Goal: Obtain resource: Download file/media

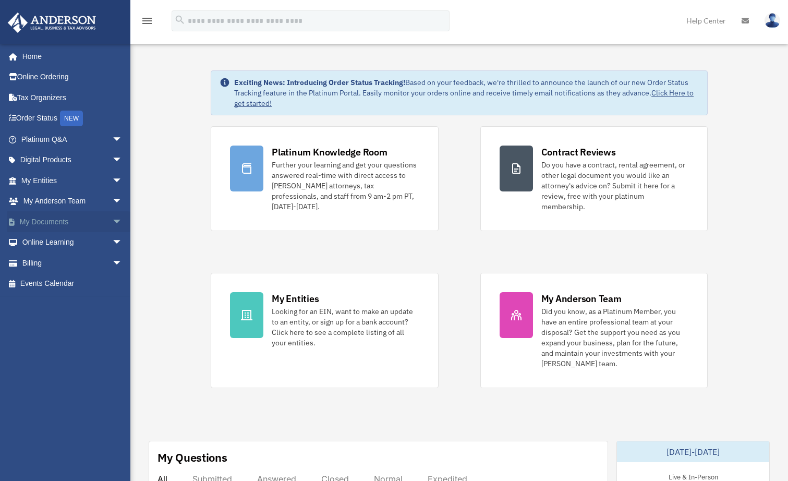
click at [112, 222] on span "arrow_drop_down" at bounding box center [122, 221] width 21 height 21
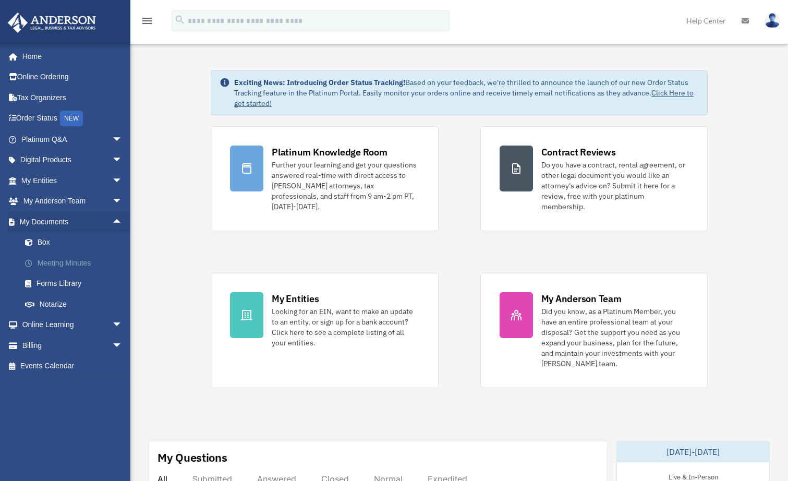
click at [67, 263] on link "Meeting Minutes" at bounding box center [77, 262] width 124 height 21
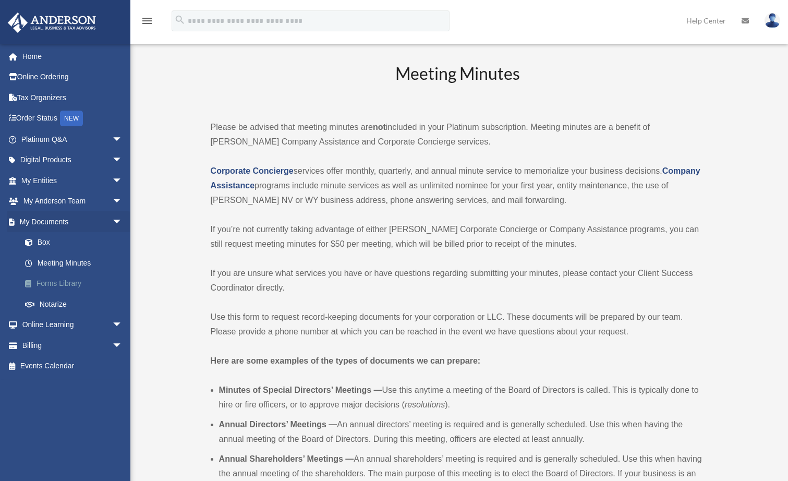
click at [51, 285] on link "Forms Library" at bounding box center [77, 283] width 124 height 21
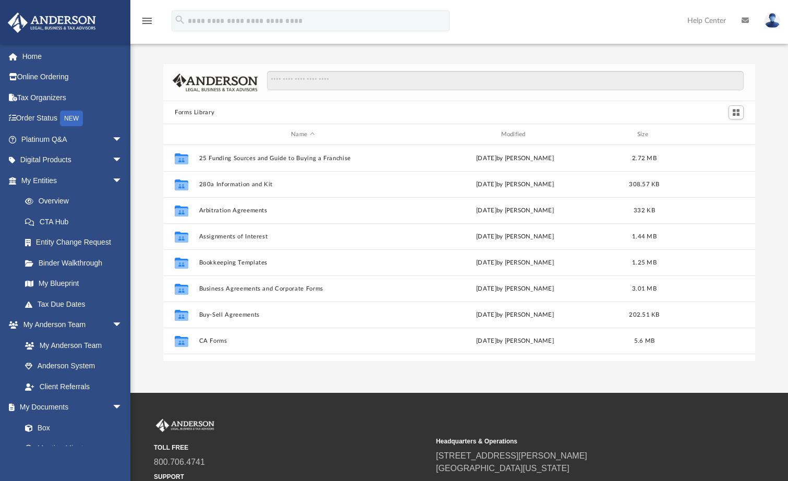
scroll to position [229, 584]
click at [277, 79] on input "Search files and folders" at bounding box center [505, 81] width 477 height 20
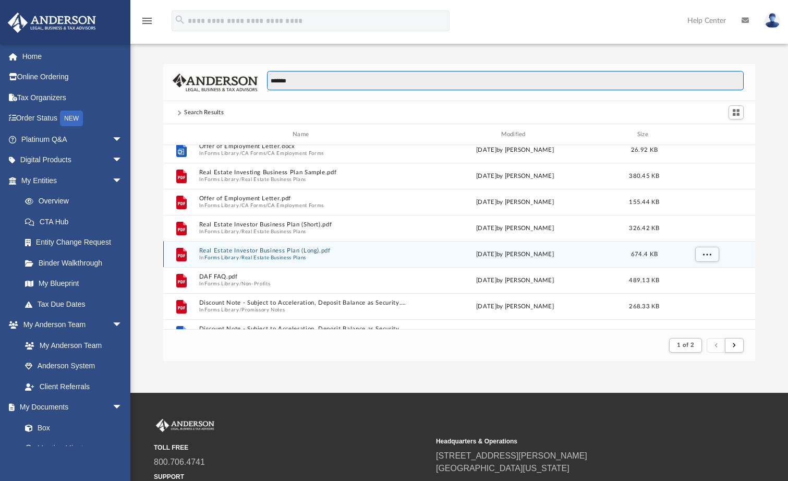
scroll to position [782, 0]
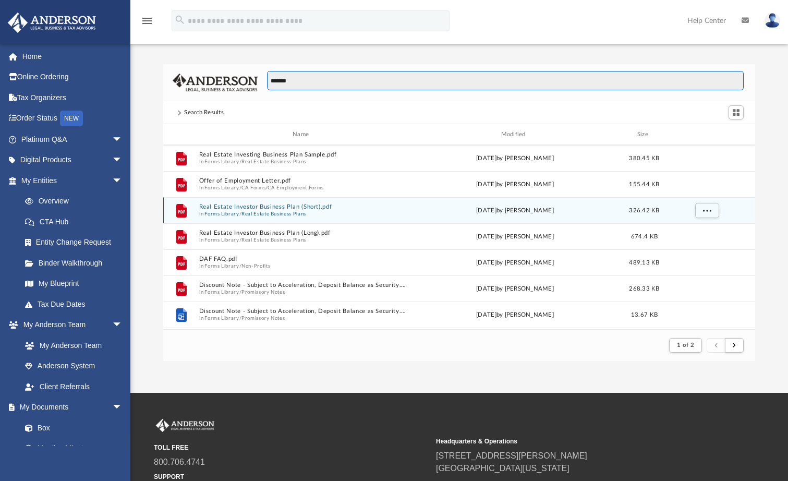
type input "*******"
click at [302, 212] on button "Real Estate Business Plans" at bounding box center [273, 213] width 65 height 7
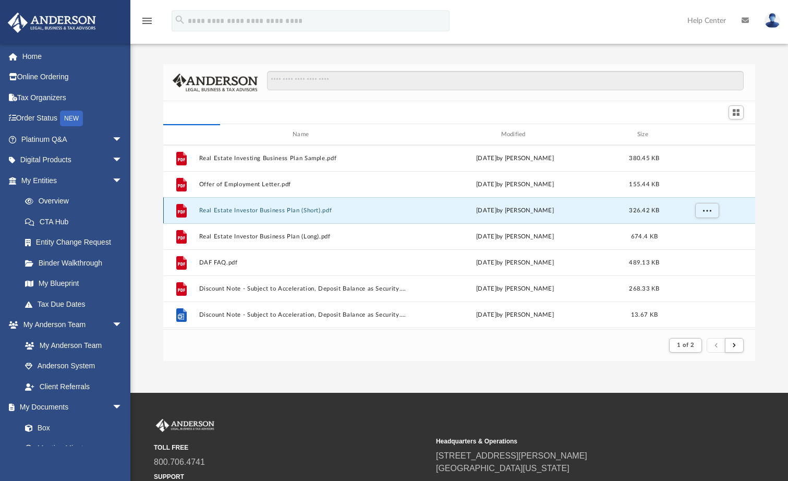
scroll to position [229, 584]
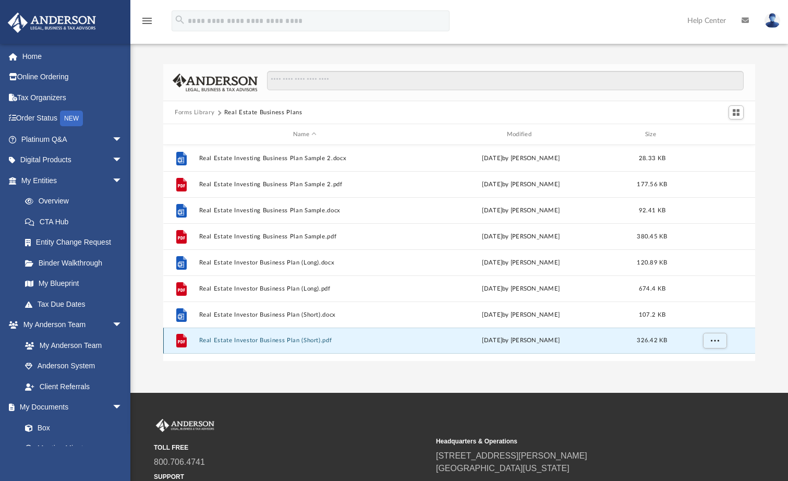
click at [301, 341] on button "Real Estate Investor Business Plan (Short).pdf" at bounding box center [305, 340] width 212 height 7
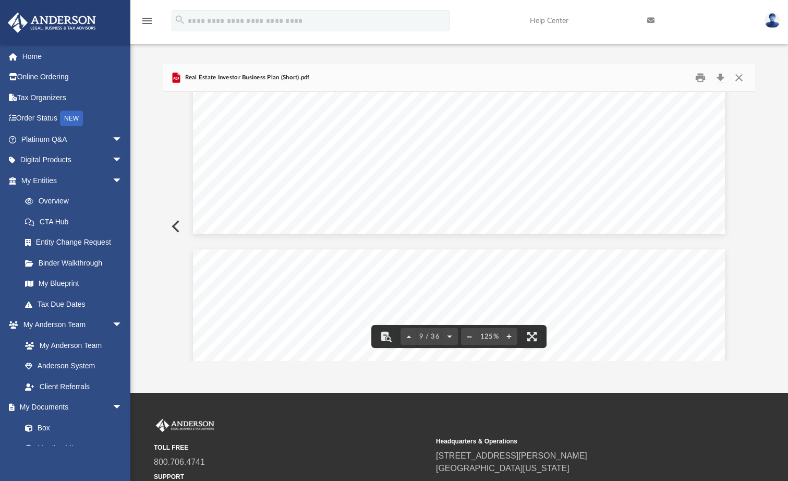
scroll to position [5683, 0]
click at [613, 273] on div "R eal Estate Investing Sample Business Plan 7 Section C: Estimated Retail Price…" at bounding box center [459, 391] width 532 height 688
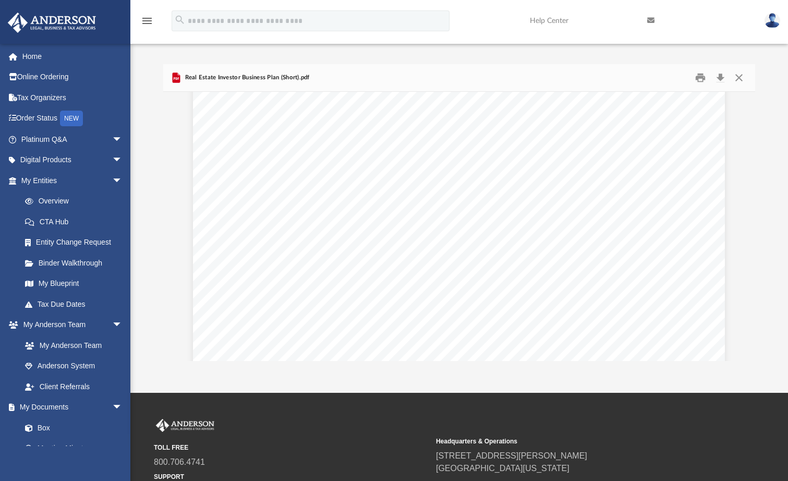
scroll to position [5995, 0]
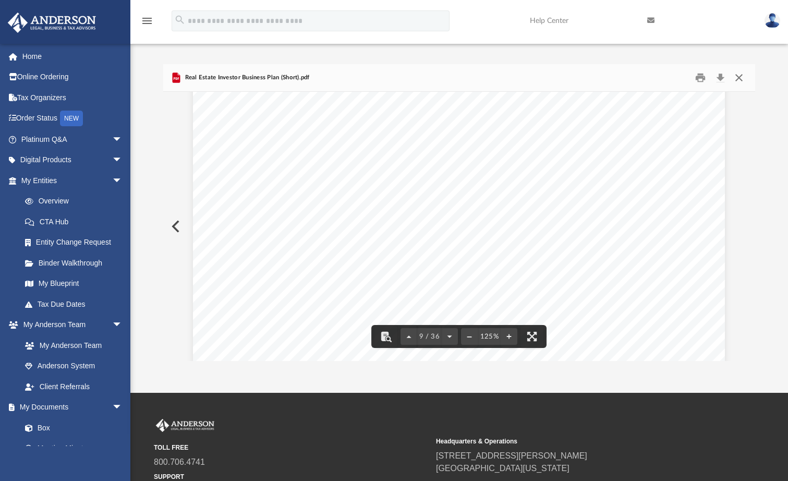
click at [734, 75] on button "Close" at bounding box center [738, 78] width 19 height 16
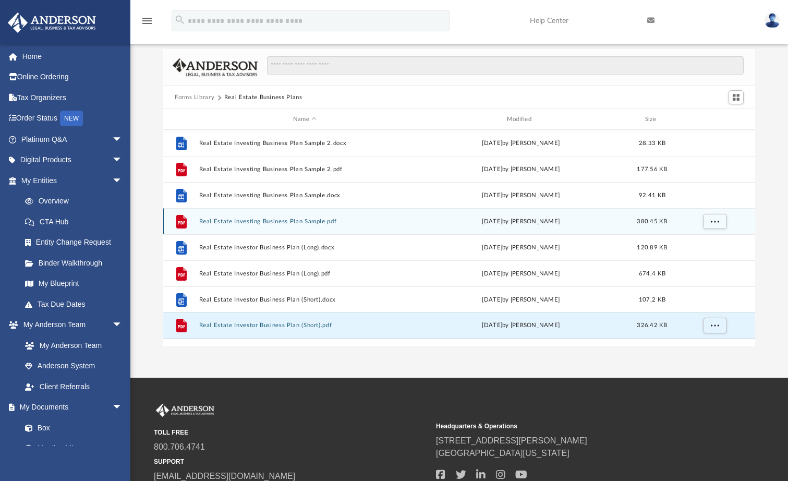
scroll to position [0, 0]
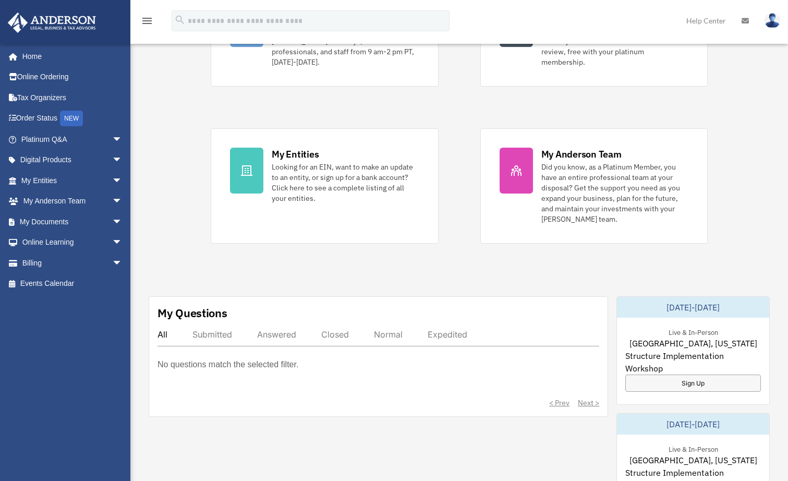
scroll to position [209, 0]
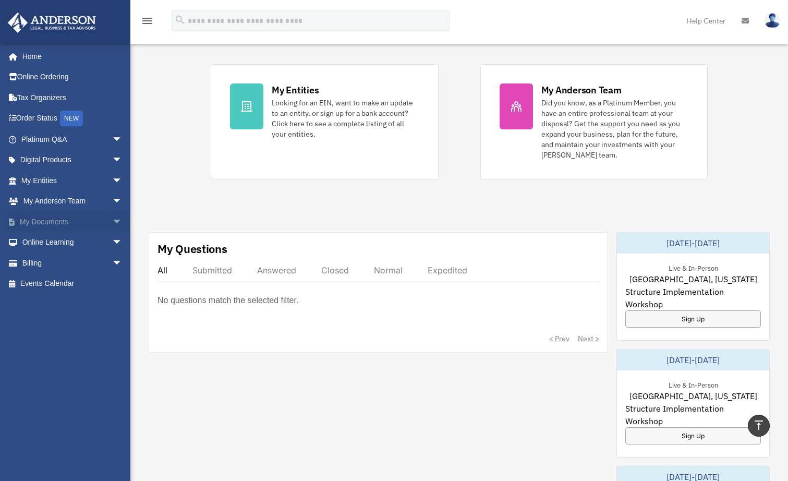
click at [112, 221] on span "arrow_drop_down" at bounding box center [122, 221] width 21 height 21
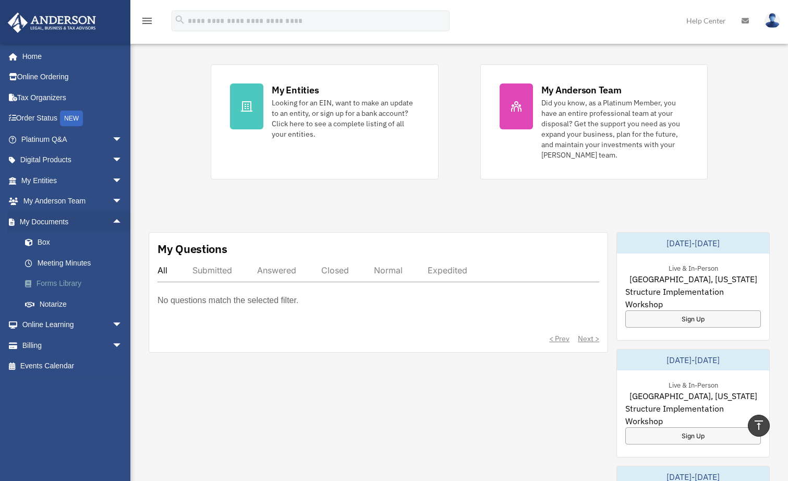
click at [50, 286] on link "Forms Library" at bounding box center [77, 283] width 124 height 21
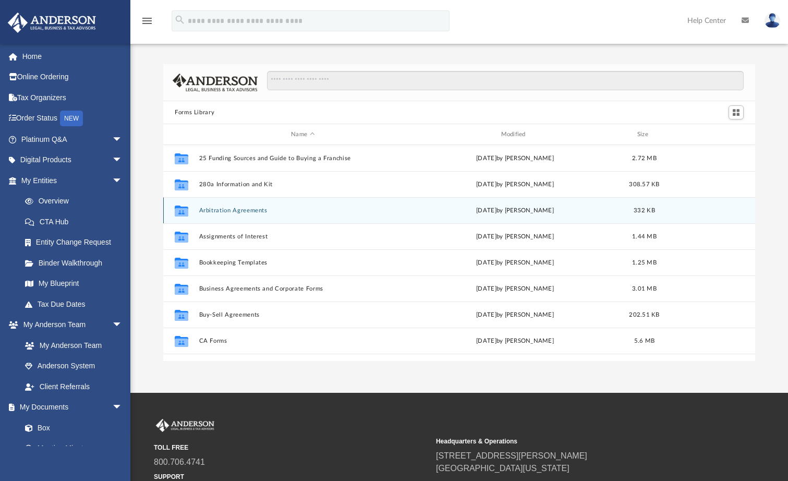
scroll to position [229, 584]
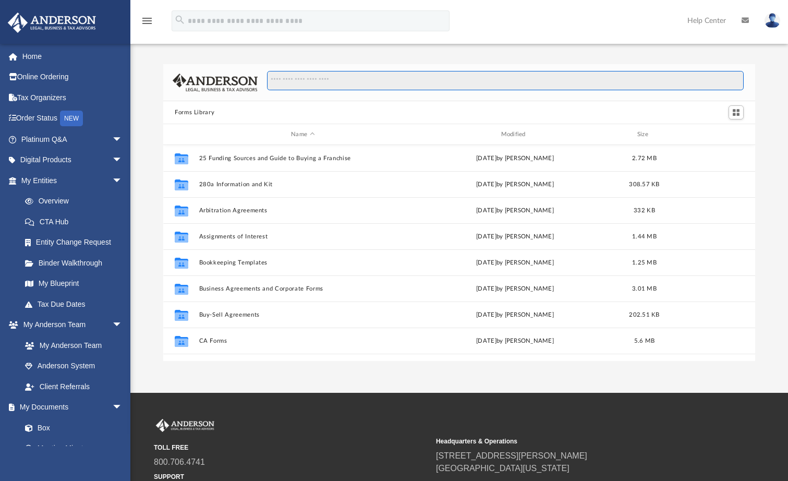
click at [307, 83] on input "Search files and folders" at bounding box center [505, 81] width 477 height 20
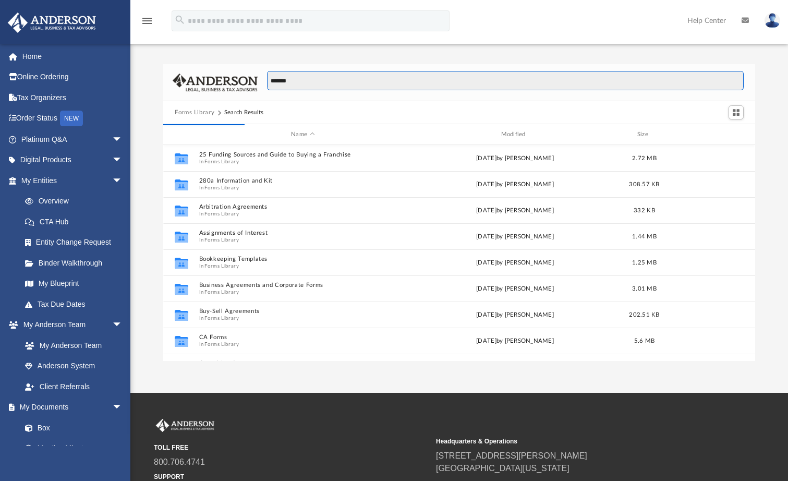
scroll to position [197, 584]
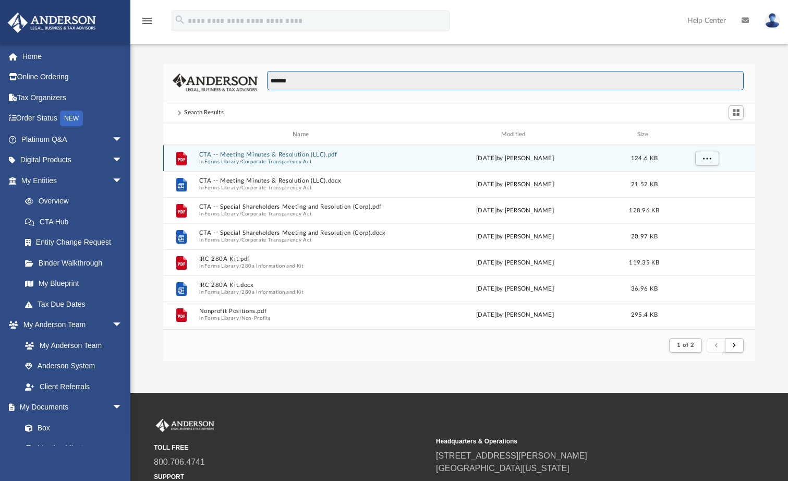
type input "*******"
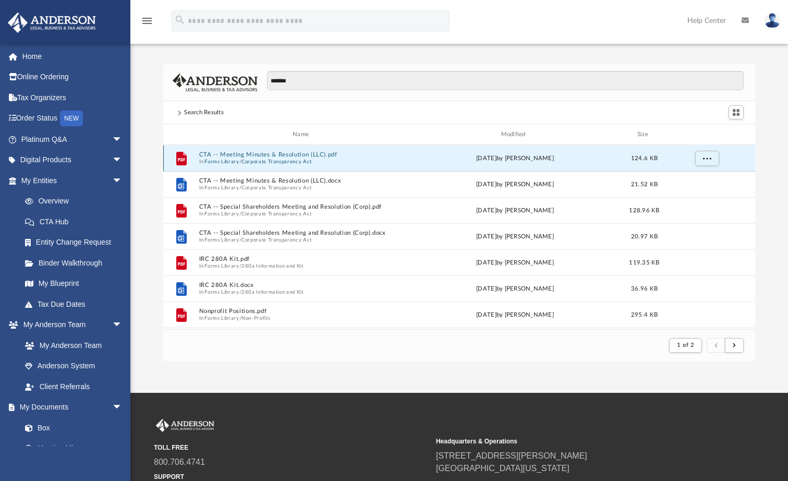
click at [276, 155] on button "CTA -- Meeting Minutes & Resolution (LLC).pdf" at bounding box center [302, 154] width 207 height 7
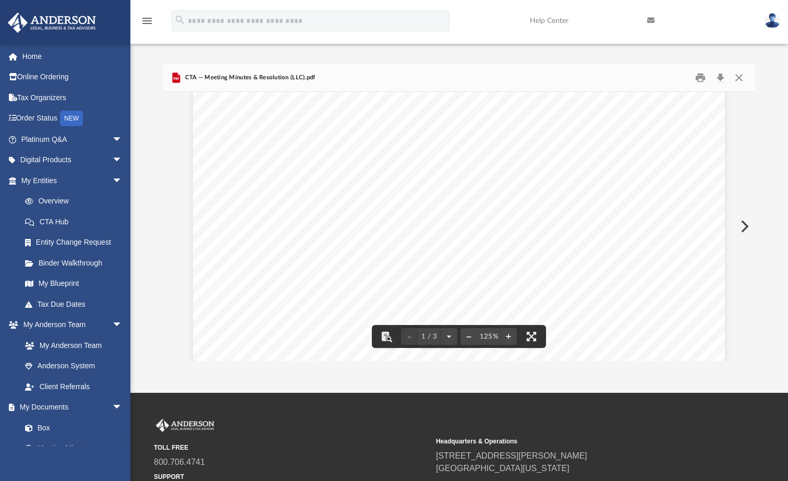
scroll to position [261, 0]
click at [505, 238] on div "____________________ ____________________ MINUTES OF THE SPECIAL MEETING OF MEM…" at bounding box center [459, 183] width 532 height 688
click at [465, 238] on span "effective [DATE]" at bounding box center [434, 236] width 62 height 9
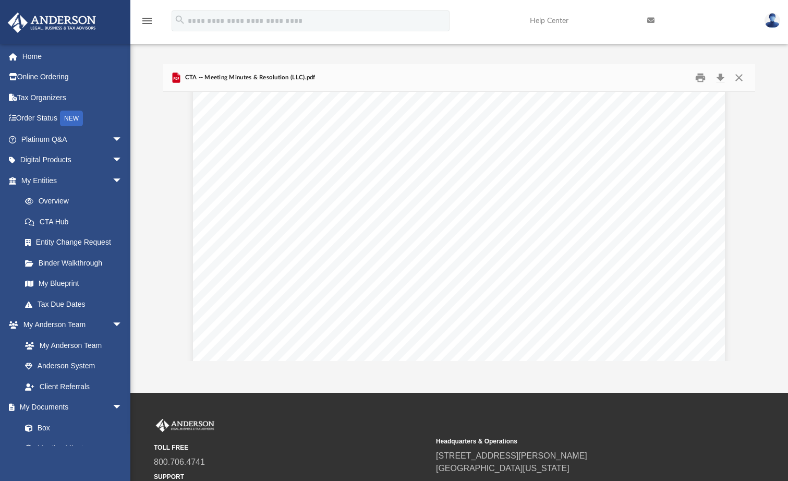
scroll to position [52, 0]
click at [738, 78] on button "Close" at bounding box center [738, 78] width 19 height 16
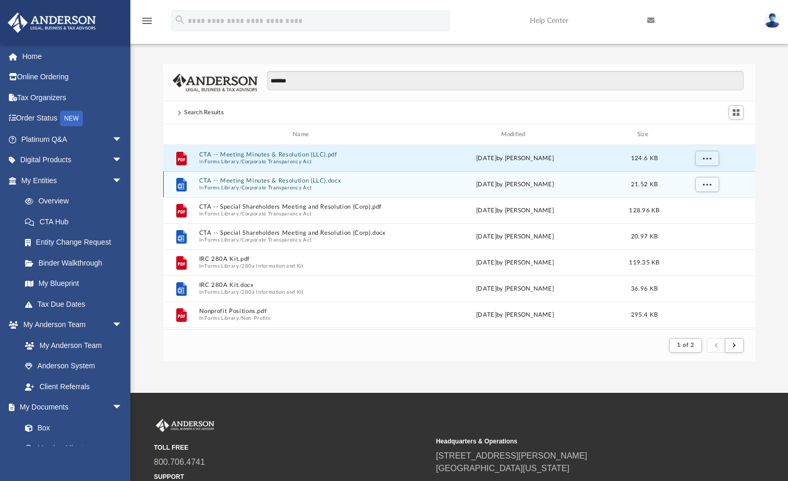
click at [251, 186] on button "Corporate Transparency Act" at bounding box center [276, 187] width 70 height 7
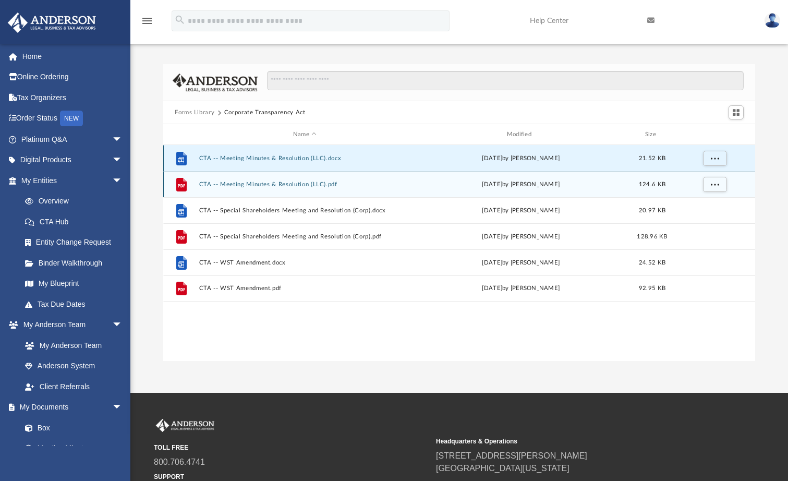
scroll to position [229, 584]
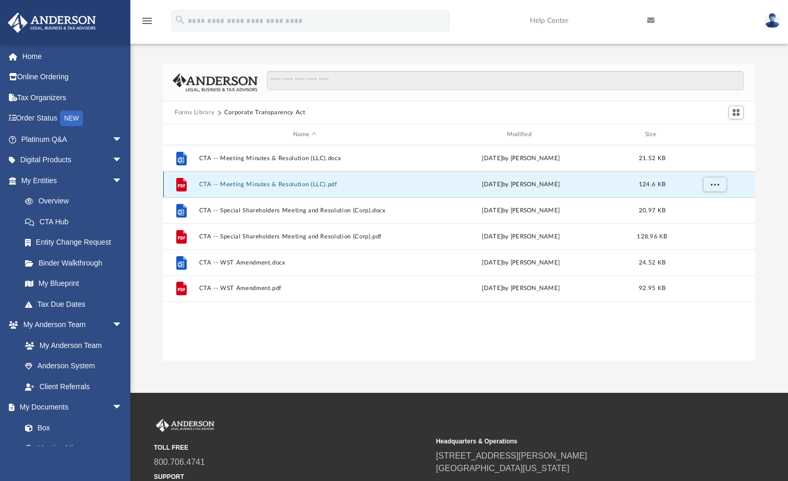
click at [251, 186] on button "CTA -- Meeting Minutes & Resolution (LLC).pdf" at bounding box center [305, 184] width 212 height 7
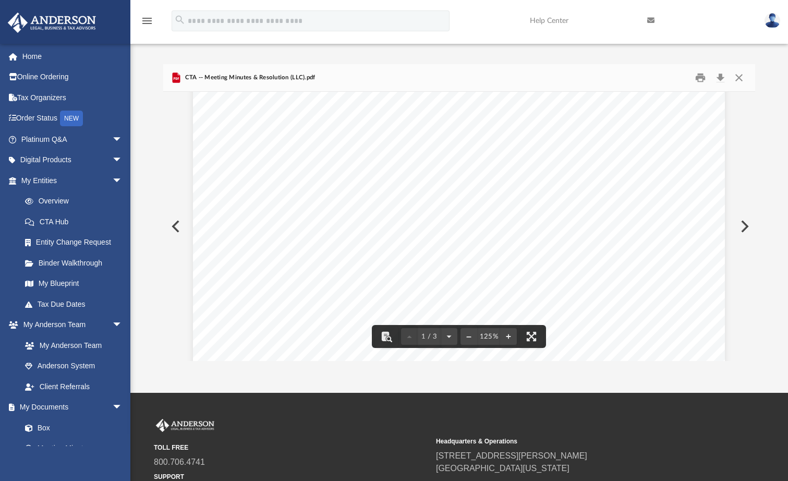
scroll to position [261, 0]
click at [741, 80] on button "Close" at bounding box center [738, 78] width 19 height 16
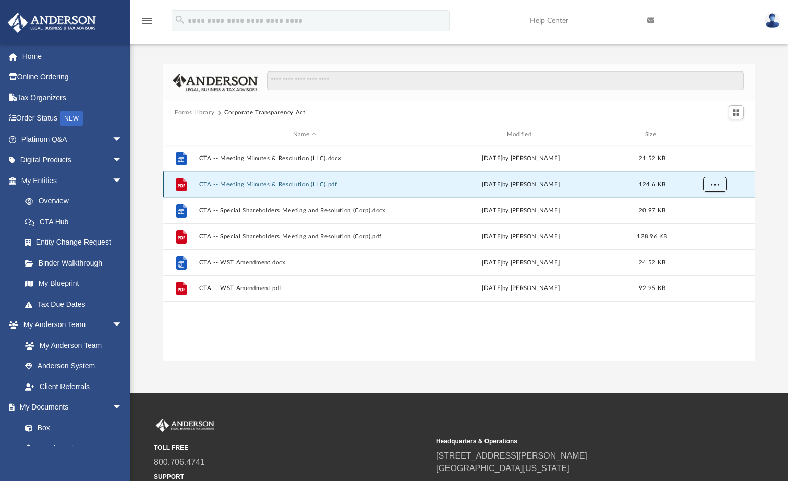
click at [712, 185] on span "More options" at bounding box center [715, 184] width 8 height 6
click at [708, 209] on li "Preview" at bounding box center [705, 205] width 30 height 11
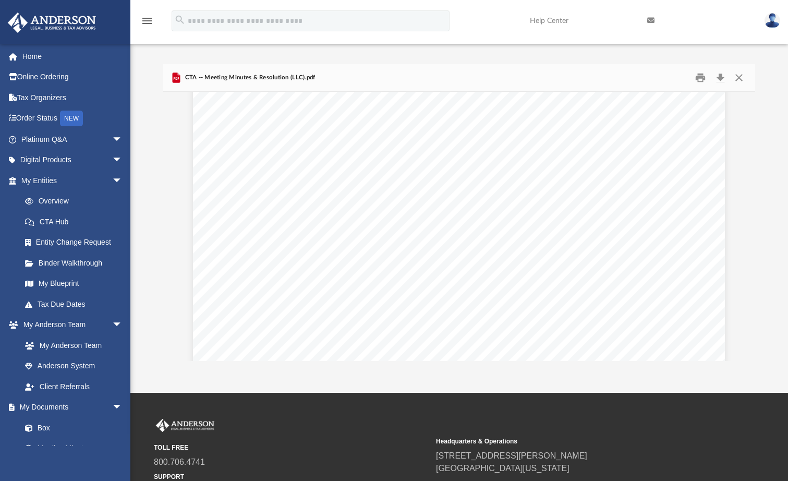
scroll to position [52, 0]
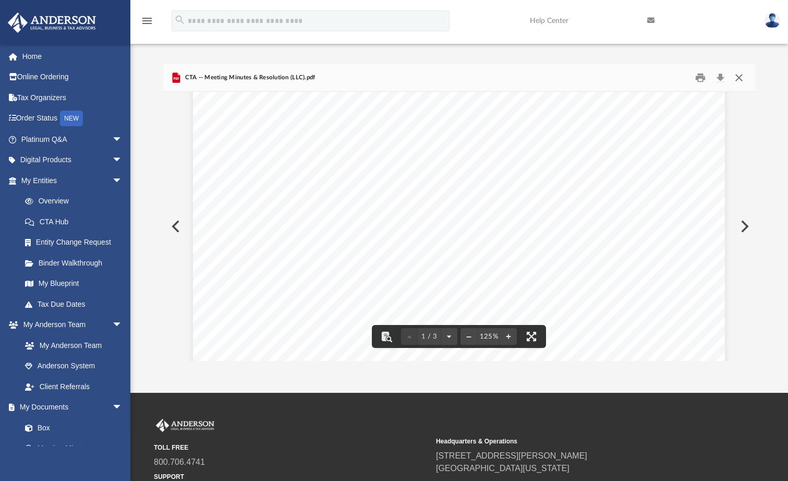
click at [740, 79] on button "Close" at bounding box center [738, 78] width 19 height 16
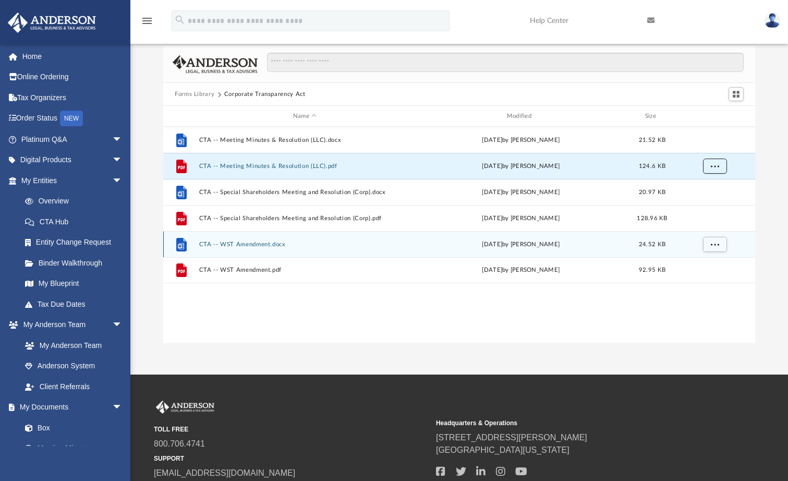
scroll to position [0, 0]
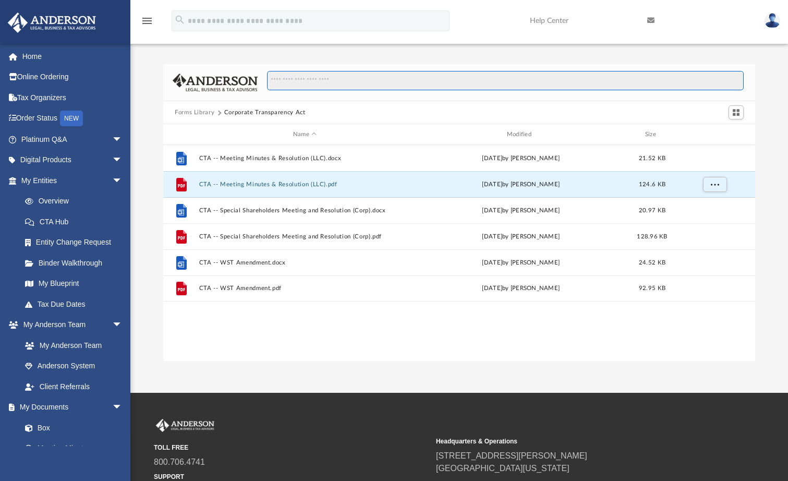
click at [298, 82] on input "Search files and folders" at bounding box center [505, 81] width 477 height 20
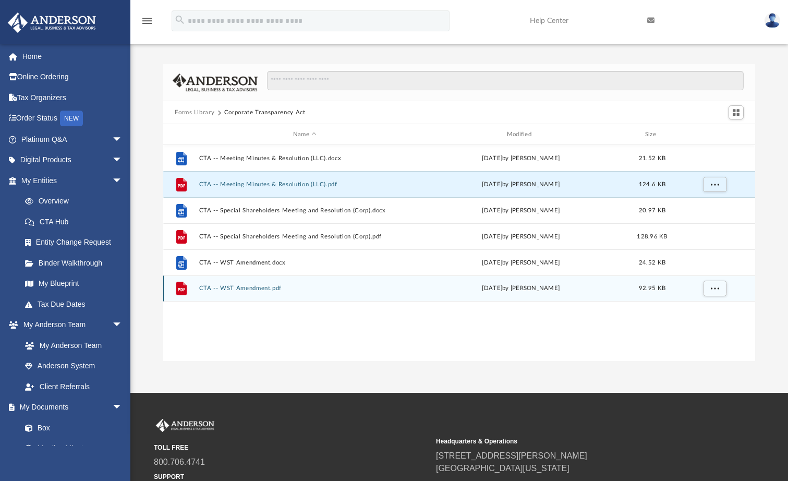
click at [184, 288] on icon "grid" at bounding box center [181, 289] width 7 height 3
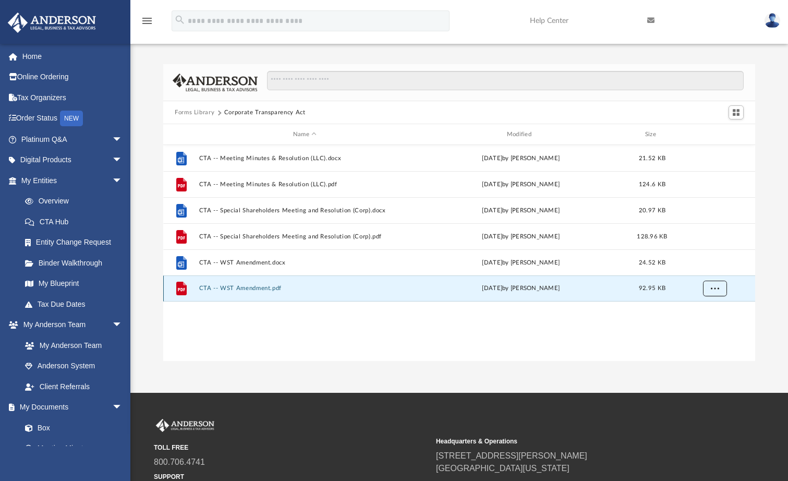
click at [715, 289] on span "More options" at bounding box center [715, 288] width 8 height 6
click at [706, 312] on li "Preview" at bounding box center [705, 309] width 30 height 11
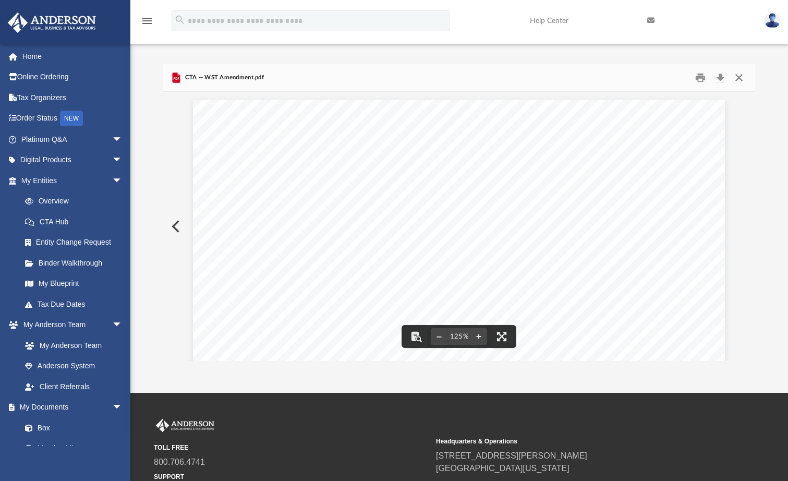
click at [740, 77] on button "Close" at bounding box center [738, 78] width 19 height 16
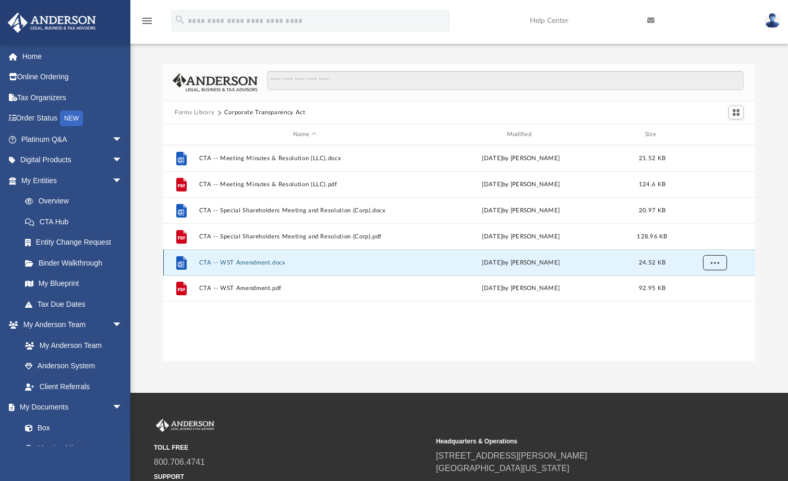
click at [717, 260] on span "More options" at bounding box center [715, 262] width 8 height 6
click at [695, 287] on li "Preview" at bounding box center [705, 283] width 30 height 11
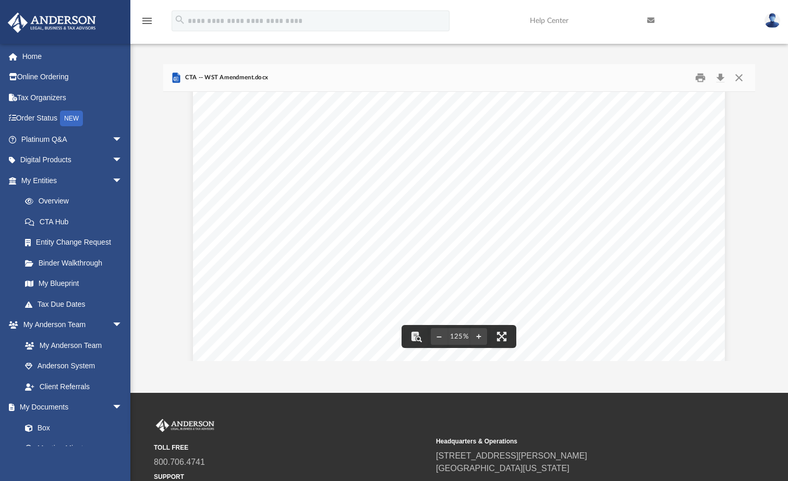
scroll to position [18, 0]
click at [395, 169] on span "_______________________" at bounding box center [423, 172] width 120 height 10
click at [406, 154] on span "________" at bounding box center [427, 155] width 42 height 10
click at [741, 77] on button "Close" at bounding box center [738, 78] width 19 height 16
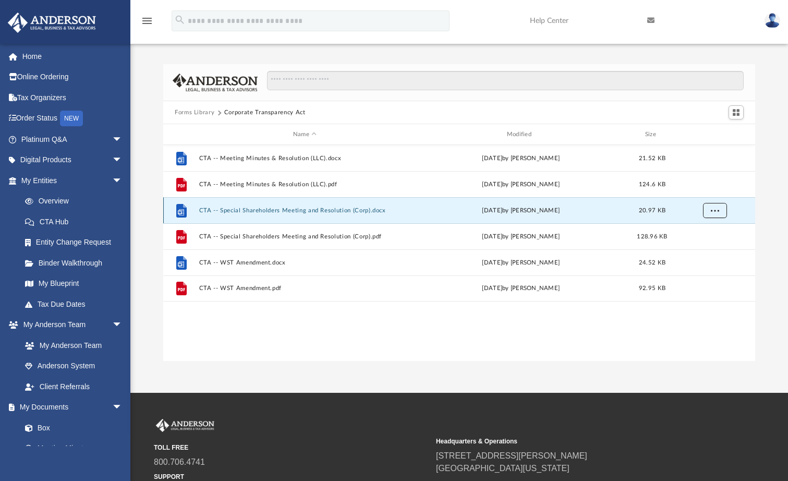
click at [718, 210] on span "More options" at bounding box center [715, 210] width 8 height 6
click at [700, 231] on li "Preview" at bounding box center [705, 231] width 30 height 11
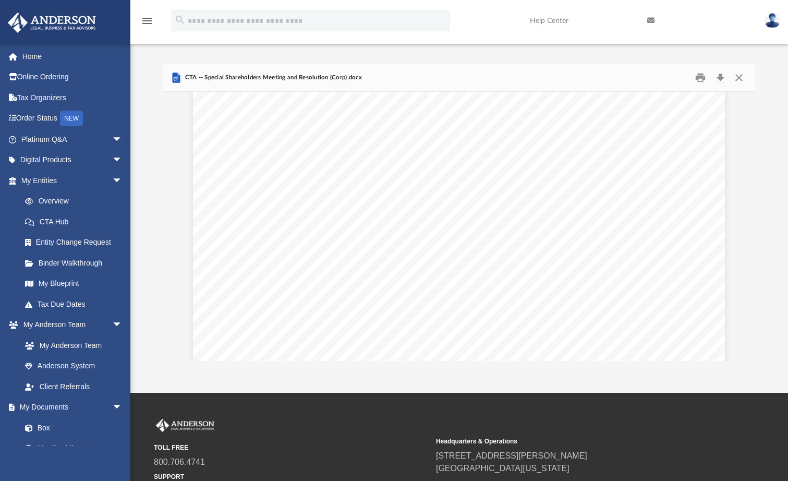
scroll to position [0, 0]
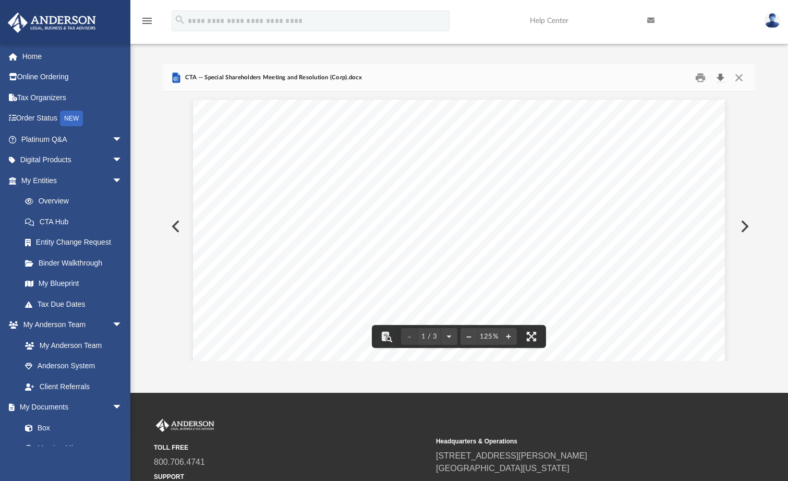
click at [719, 78] on button "Download" at bounding box center [720, 78] width 19 height 16
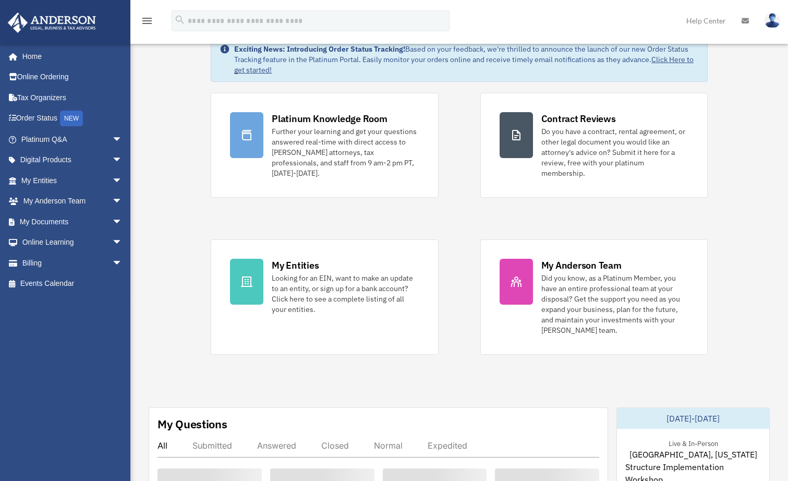
scroll to position [52, 0]
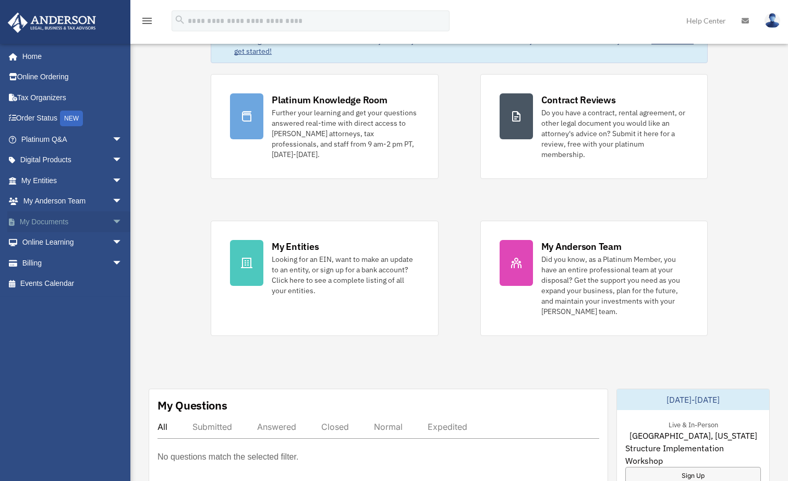
click at [112, 222] on span "arrow_drop_down" at bounding box center [122, 221] width 21 height 21
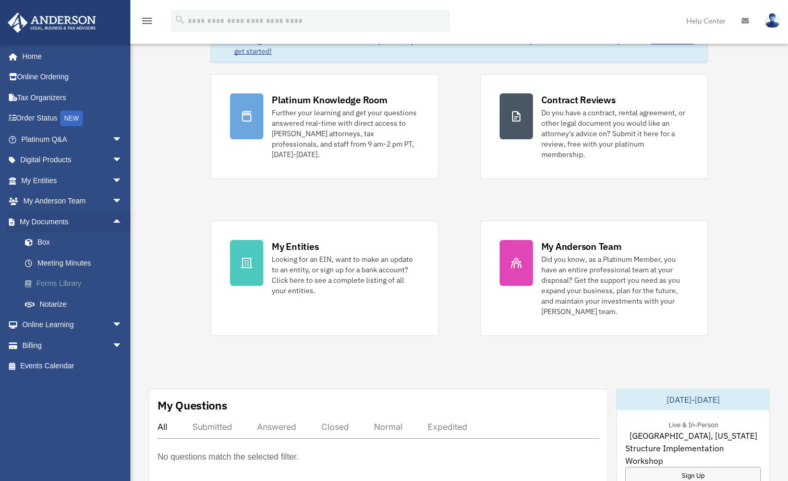
drag, startPoint x: 62, startPoint y: 281, endPoint x: 56, endPoint y: 284, distance: 5.8
click at [61, 282] on link "Forms Library" at bounding box center [77, 283] width 124 height 21
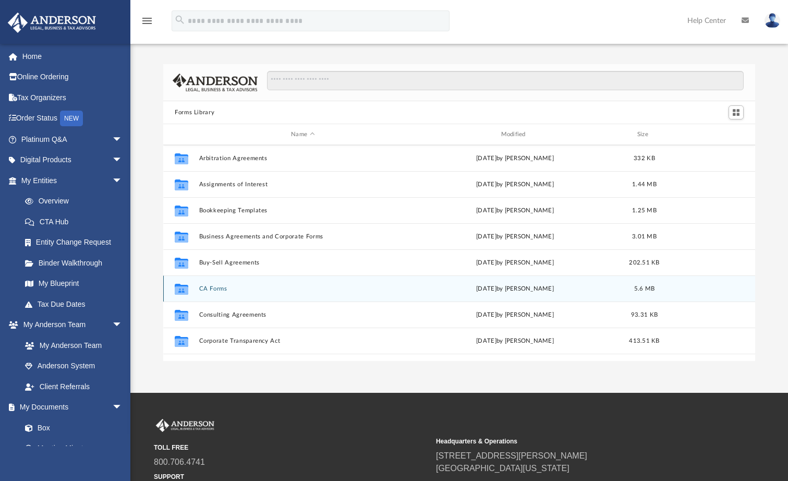
scroll to position [104, 0]
click at [184, 291] on icon "grid" at bounding box center [182, 288] width 14 height 11
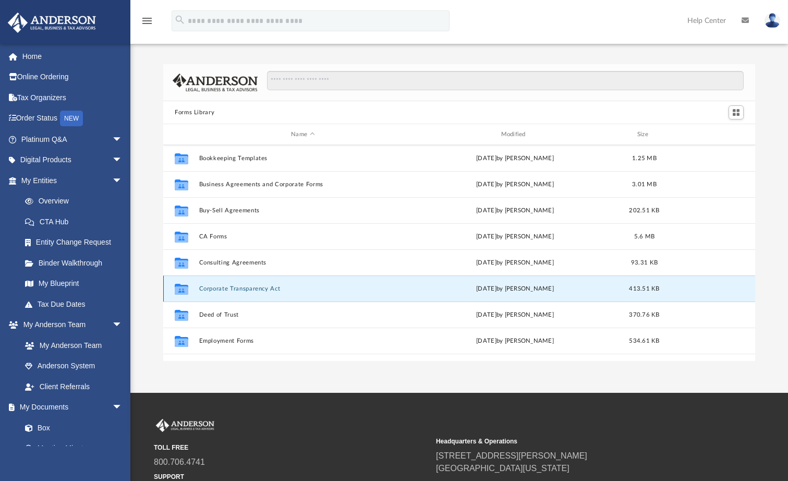
click at [186, 290] on icon "grid" at bounding box center [182, 290] width 14 height 8
drag, startPoint x: 186, startPoint y: 290, endPoint x: 179, endPoint y: 289, distance: 7.0
click at [179, 289] on icon "grid" at bounding box center [182, 288] width 14 height 11
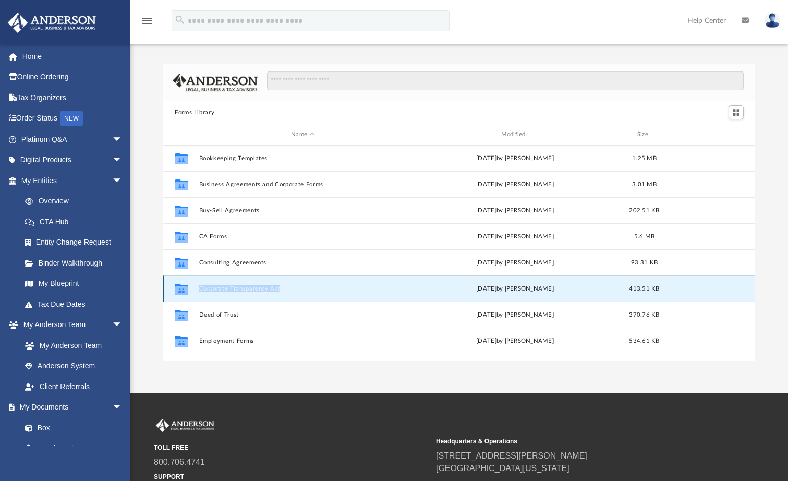
click at [179, 289] on icon "grid" at bounding box center [182, 288] width 14 height 11
click at [183, 289] on g "grid" at bounding box center [182, 288] width 14 height 11
click at [239, 282] on div "Collaborated Folder Corporate Transparency Act Fri Dec 29 2023 by Mary Acree 41…" at bounding box center [459, 288] width 592 height 26
click at [231, 288] on button "Corporate Transparency Act" at bounding box center [302, 288] width 207 height 7
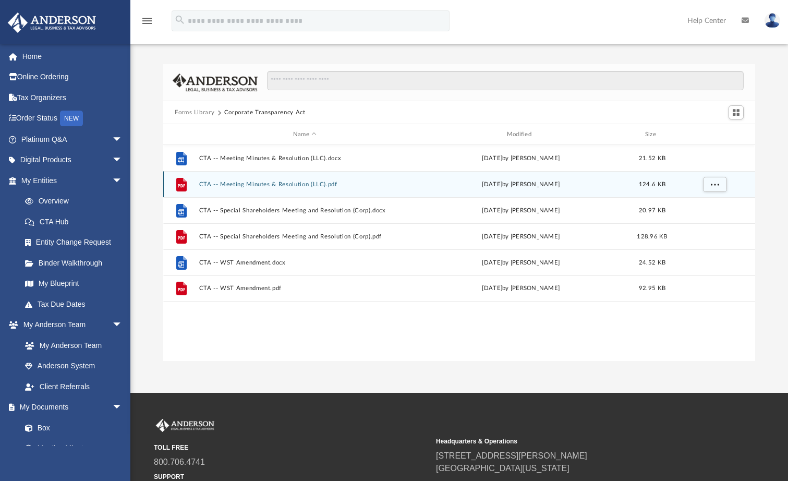
click at [180, 185] on icon "grid" at bounding box center [181, 185] width 7 height 3
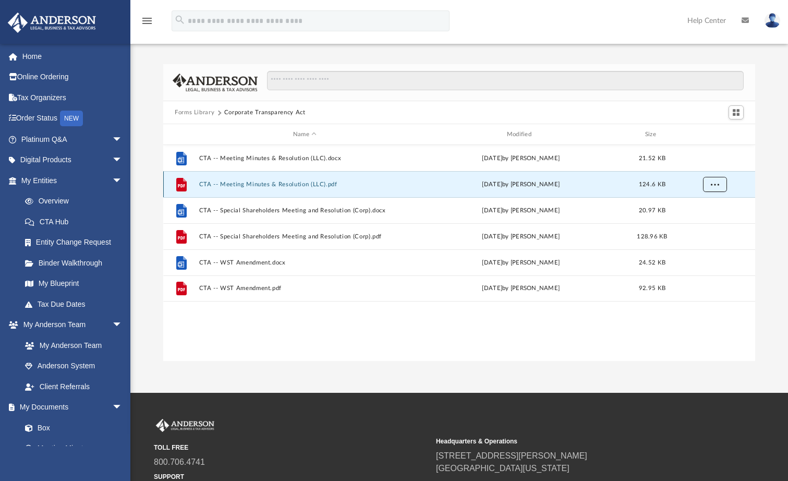
click at [715, 185] on span "More options" at bounding box center [715, 184] width 8 height 6
click at [703, 203] on li "Preview" at bounding box center [705, 205] width 30 height 11
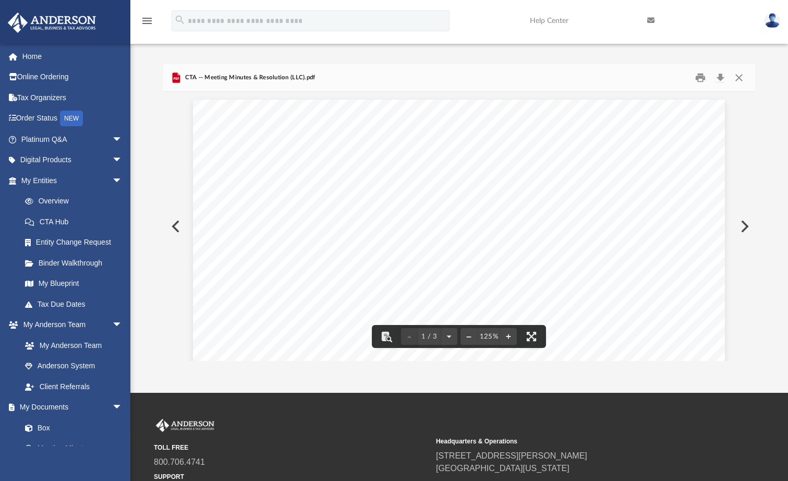
click at [500, 196] on span "_________________________" at bounding box center [444, 197] width 152 height 12
click at [722, 77] on button "Download" at bounding box center [720, 78] width 19 height 16
click at [738, 76] on button "Close" at bounding box center [738, 78] width 19 height 16
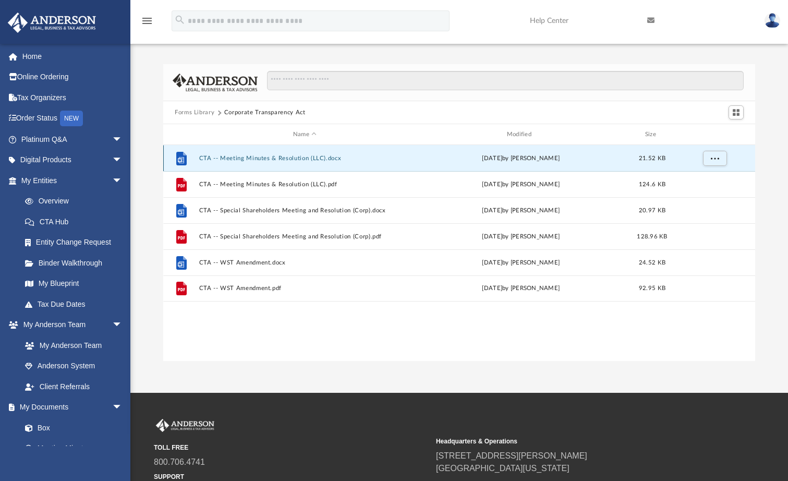
click at [267, 158] on button "CTA -- Meeting Minutes & Resolution (LLC).docx" at bounding box center [305, 158] width 212 height 7
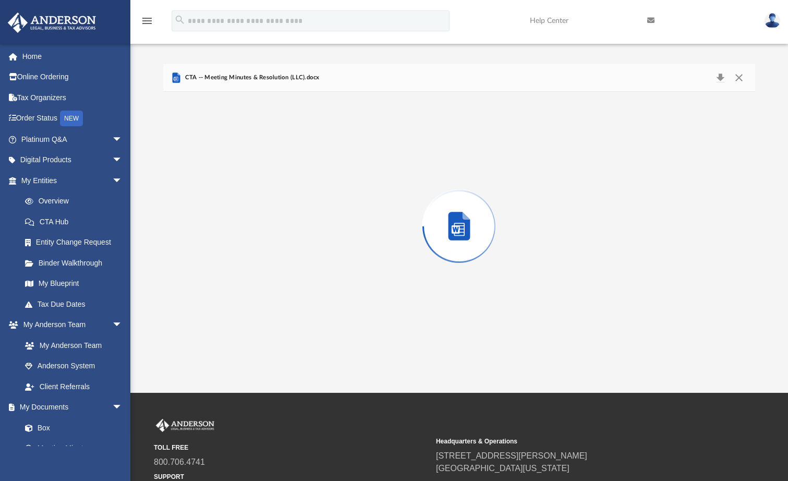
click at [267, 158] on div "Preview" at bounding box center [459, 226] width 592 height 269
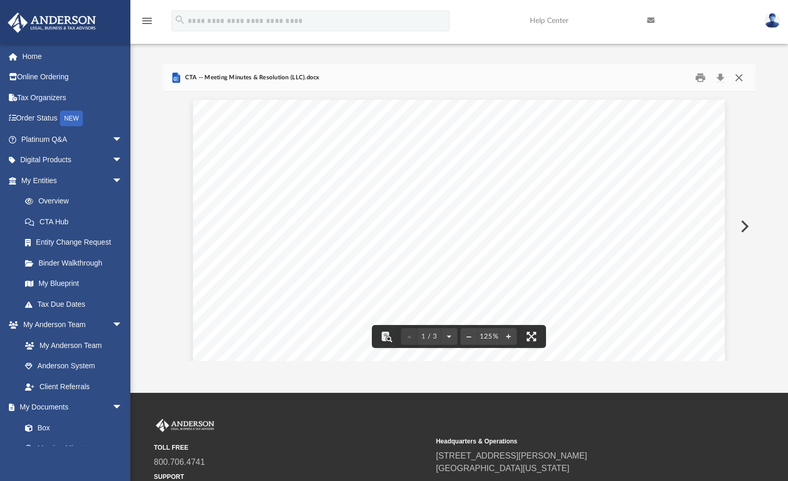
click at [737, 75] on button "Close" at bounding box center [738, 78] width 19 height 16
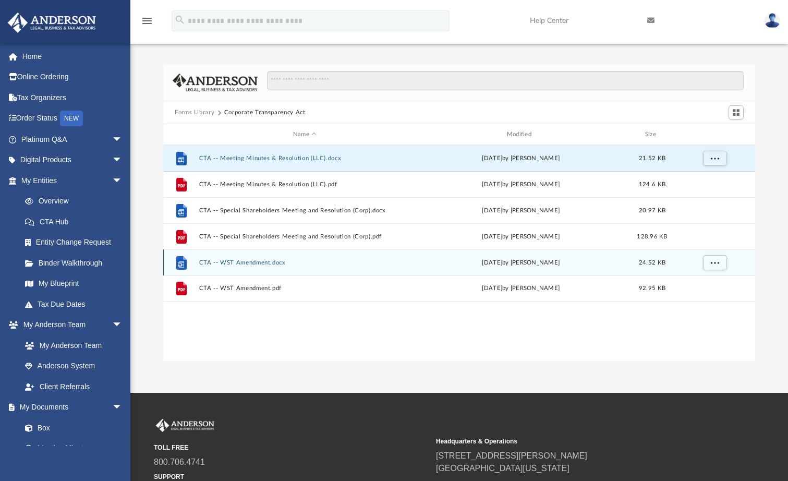
click at [182, 264] on icon "grid" at bounding box center [181, 264] width 6 height 6
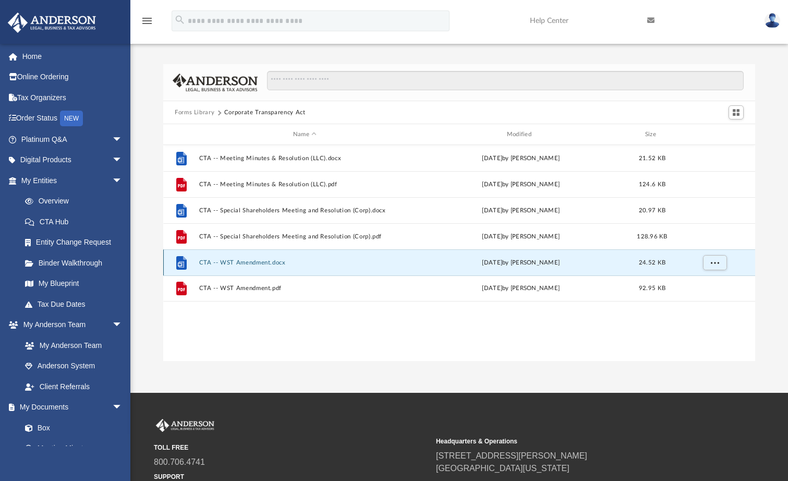
click at [250, 264] on button "CTA -- WST Amendment.docx" at bounding box center [305, 262] width 212 height 7
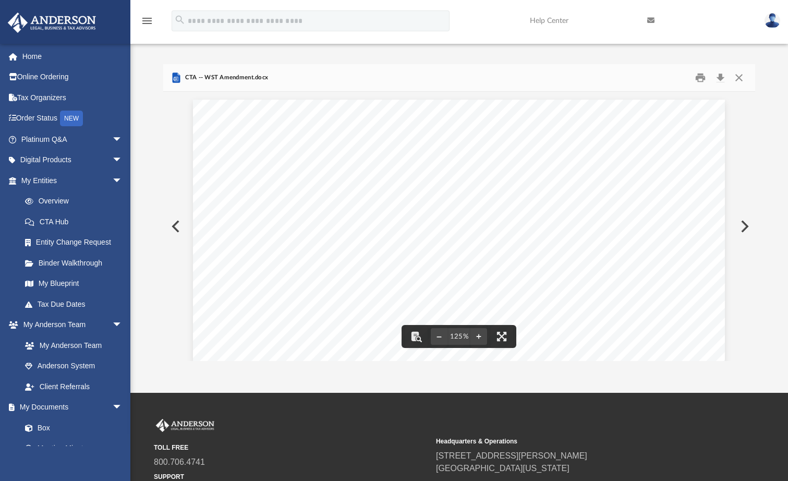
click at [471, 240] on span "_________________" at bounding box center [438, 241] width 89 height 10
drag, startPoint x: 739, startPoint y: 78, endPoint x: 629, endPoint y: 80, distance: 110.0
click at [639, 80] on div "CTA -- WST Amendment.docx" at bounding box center [459, 78] width 592 height 28
click at [734, 79] on button "Close" at bounding box center [738, 78] width 19 height 16
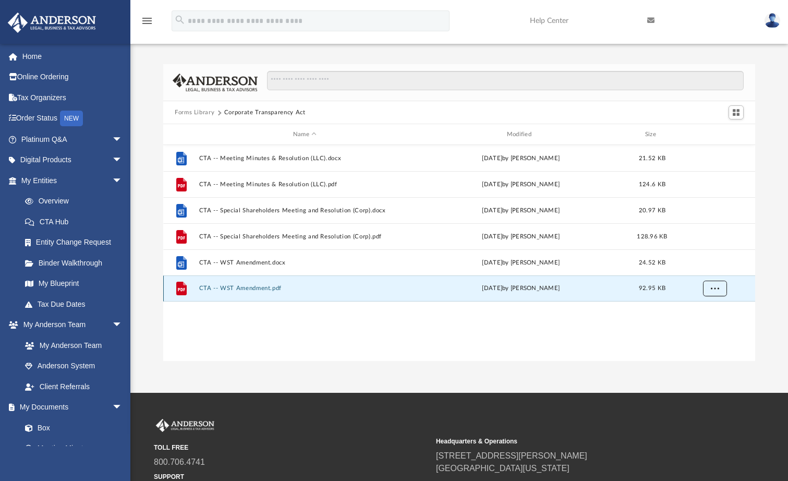
click at [713, 288] on span "More options" at bounding box center [715, 288] width 8 height 6
click at [702, 310] on li "Preview" at bounding box center [705, 309] width 30 height 11
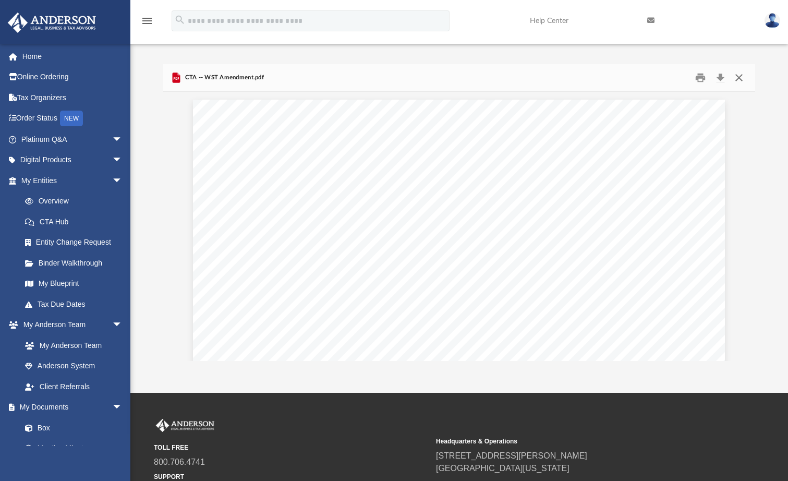
click at [739, 77] on button "Close" at bounding box center [738, 78] width 19 height 16
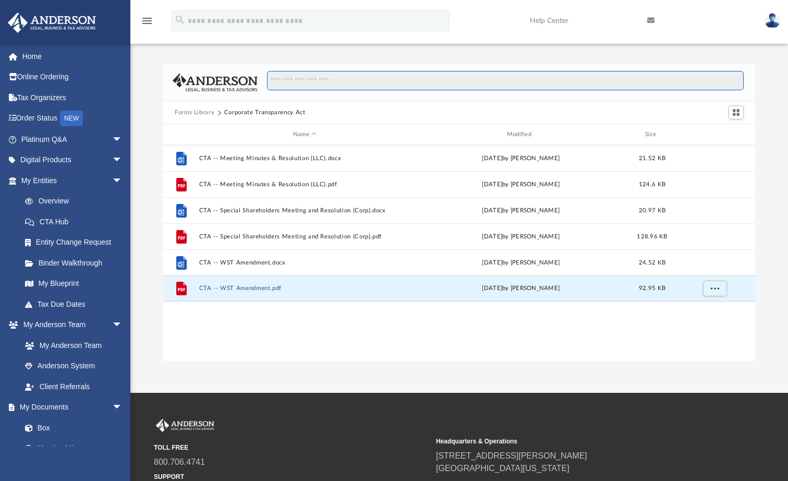
click at [316, 77] on input "Search files and folders" at bounding box center [505, 81] width 477 height 20
click at [736, 115] on span "Switch to Grid View" at bounding box center [735, 112] width 9 height 9
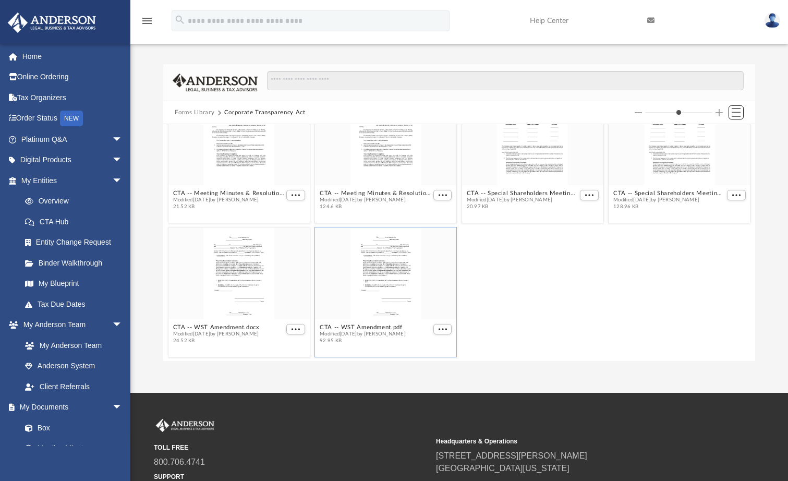
scroll to position [36, 0]
click at [516, 90] on input "Search files and folders" at bounding box center [505, 81] width 477 height 20
click at [408, 79] on input "Search files and folders" at bounding box center [505, 81] width 477 height 20
